Goal: Share content

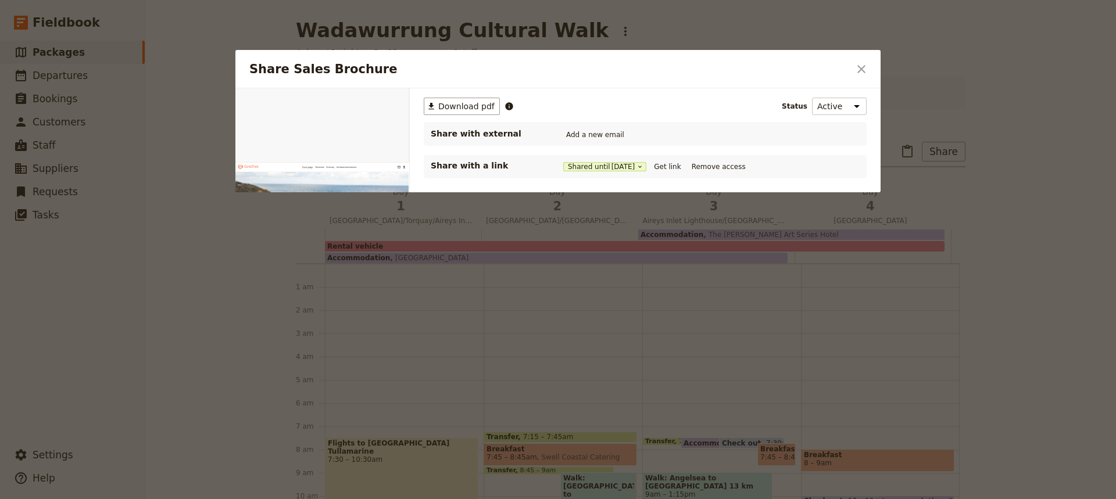
scroll to position [151, 0]
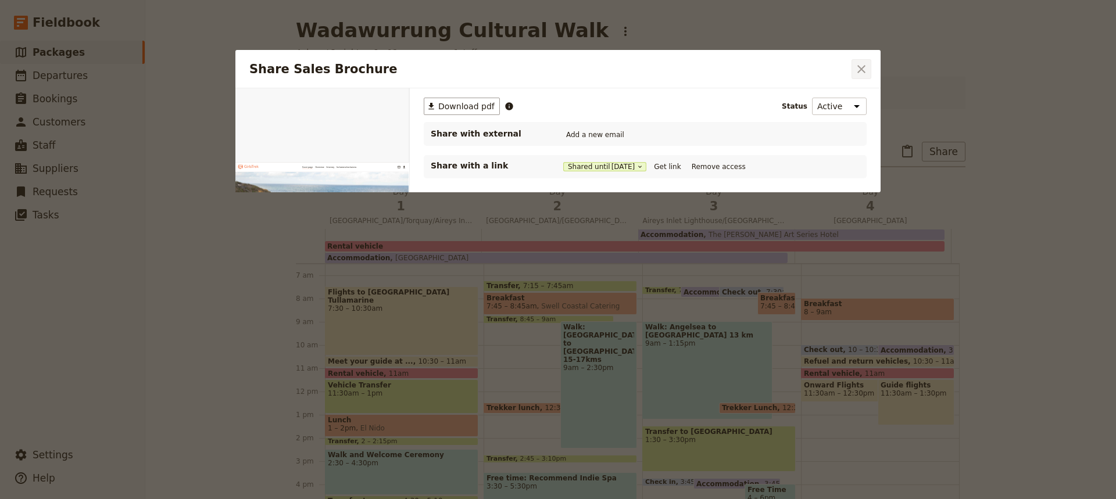
drag, startPoint x: 0, startPoint y: 0, endPoint x: 861, endPoint y: 70, distance: 864.4
click at [861, 70] on icon "Close dialog" at bounding box center [862, 69] width 14 height 14
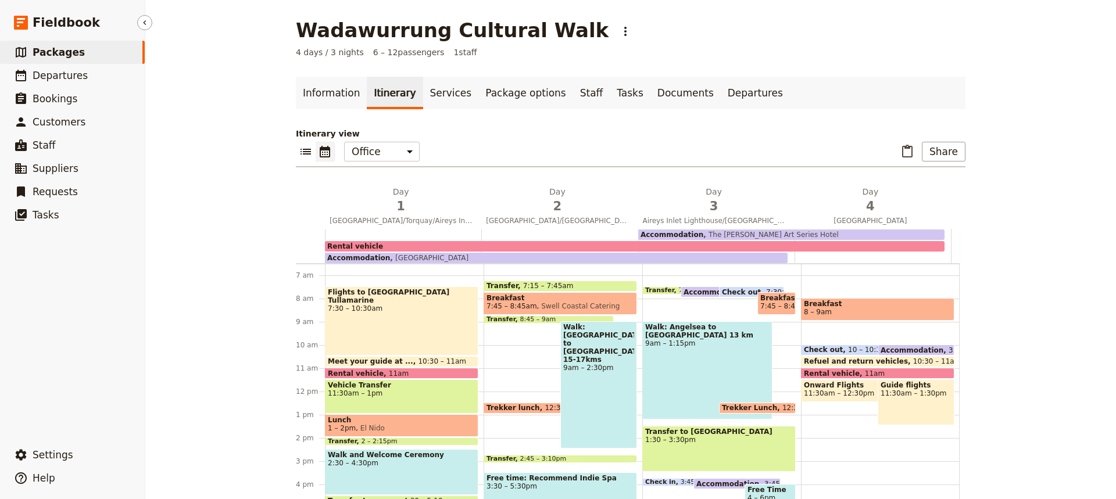
click at [57, 54] on span "Packages" at bounding box center [59, 53] width 52 height 12
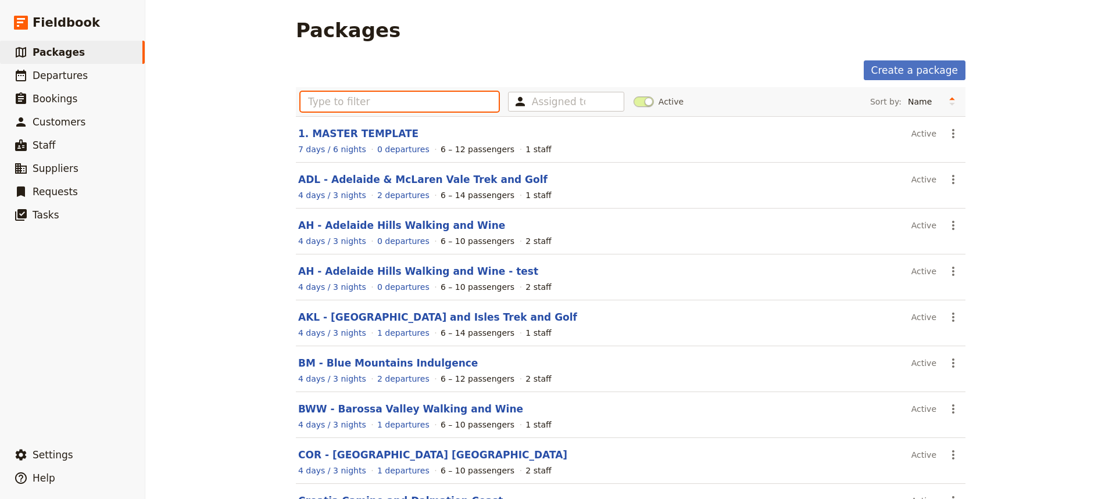
click at [306, 102] on input "text" at bounding box center [400, 102] width 198 height 20
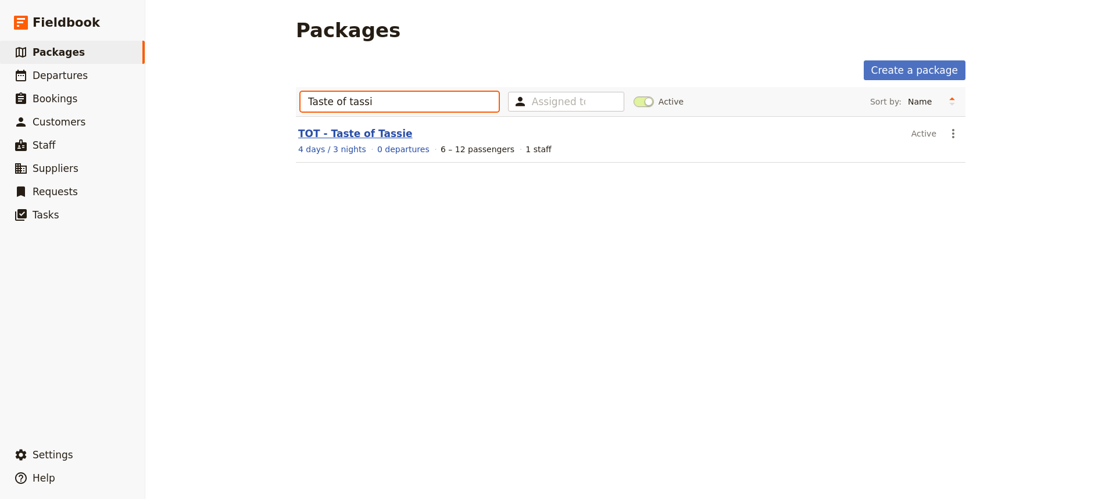
type input "Taste of tassi"
click at [353, 138] on link "TOT - Taste of Tassie" at bounding box center [355, 134] width 115 height 12
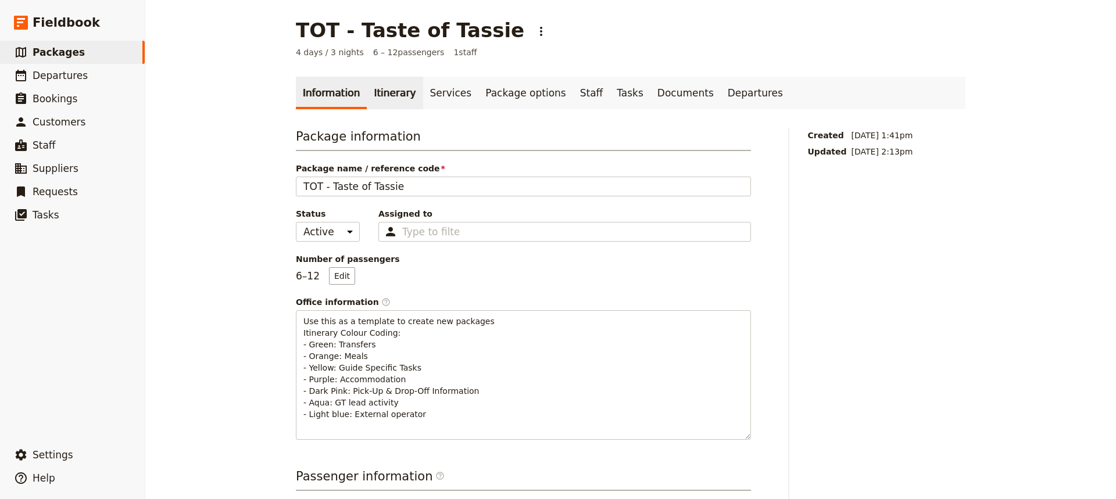
click at [380, 94] on link "Itinerary" at bounding box center [395, 93] width 56 height 33
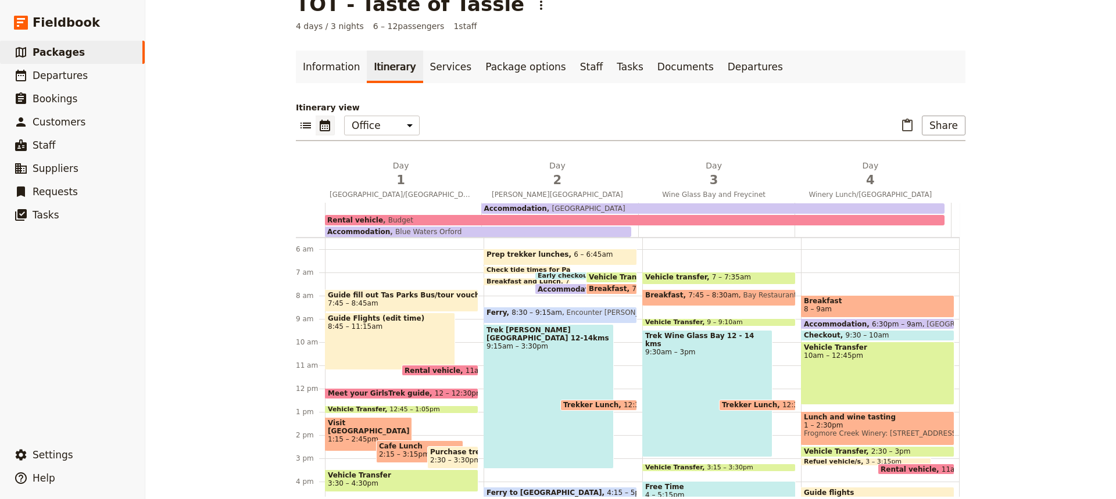
scroll to position [42, 0]
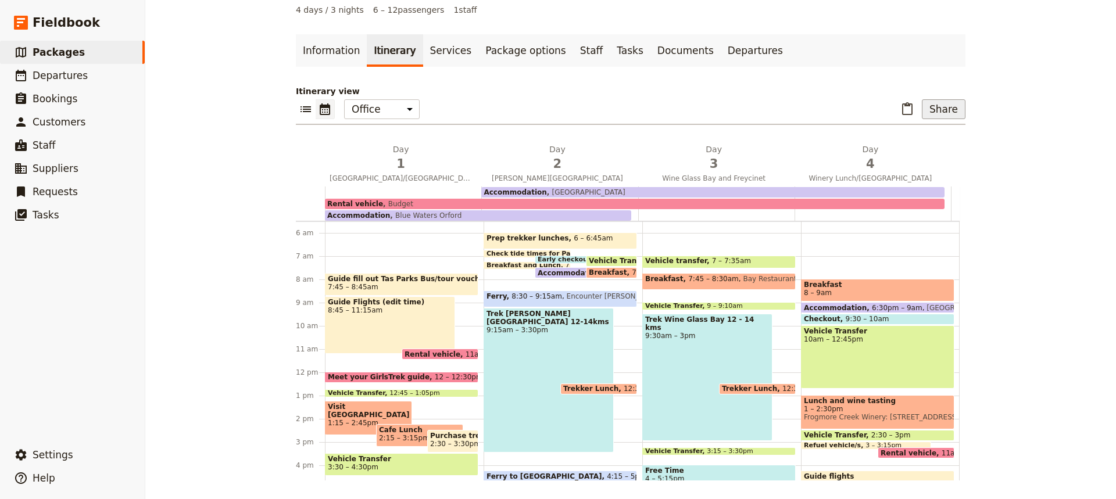
click at [938, 105] on button "Share" at bounding box center [944, 109] width 44 height 20
click at [918, 169] on span "Sales Brochure" at bounding box center [905, 168] width 61 height 12
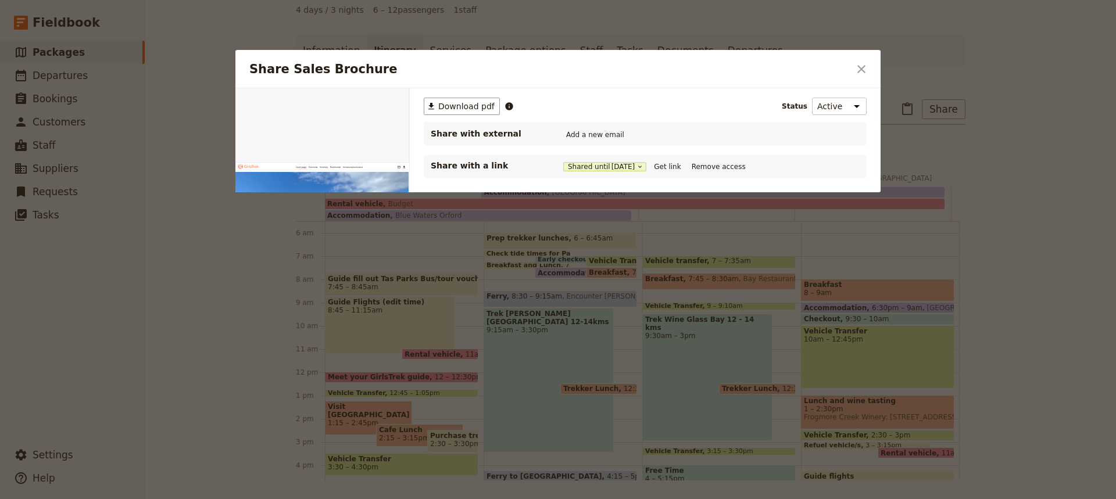
scroll to position [0, 0]
click at [673, 163] on button "Get link" at bounding box center [667, 166] width 33 height 13
